Goal: Find specific page/section: Find specific page/section

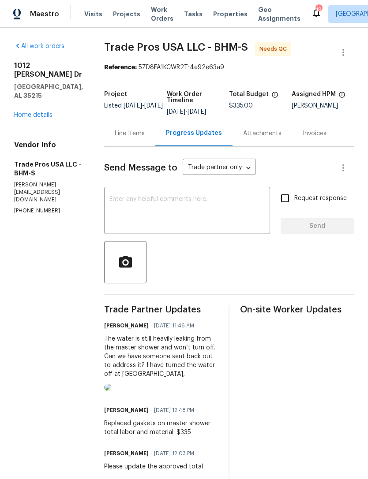
click at [215, 15] on span "Properties" at bounding box center [230, 14] width 34 height 9
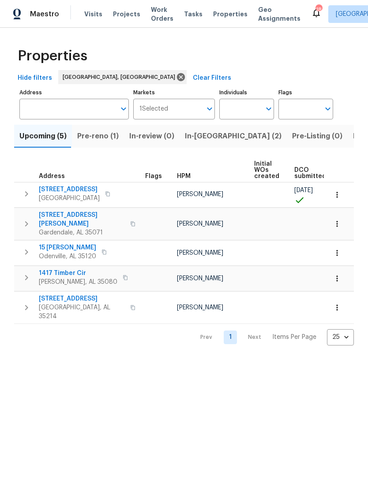
click at [100, 139] on span "Pre-reno (1)" at bounding box center [97, 136] width 41 height 12
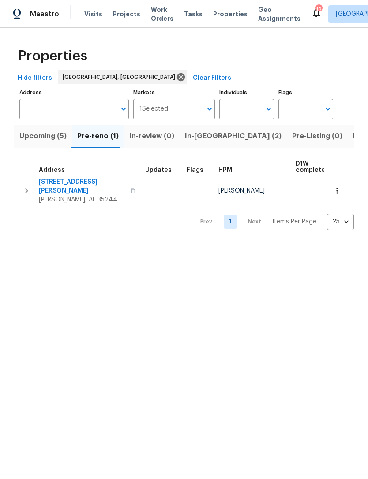
scroll to position [5, 0]
click at [40, 139] on span "Upcoming (5)" at bounding box center [42, 136] width 47 height 12
